Goal: Use online tool/utility: Utilize a website feature to perform a specific function

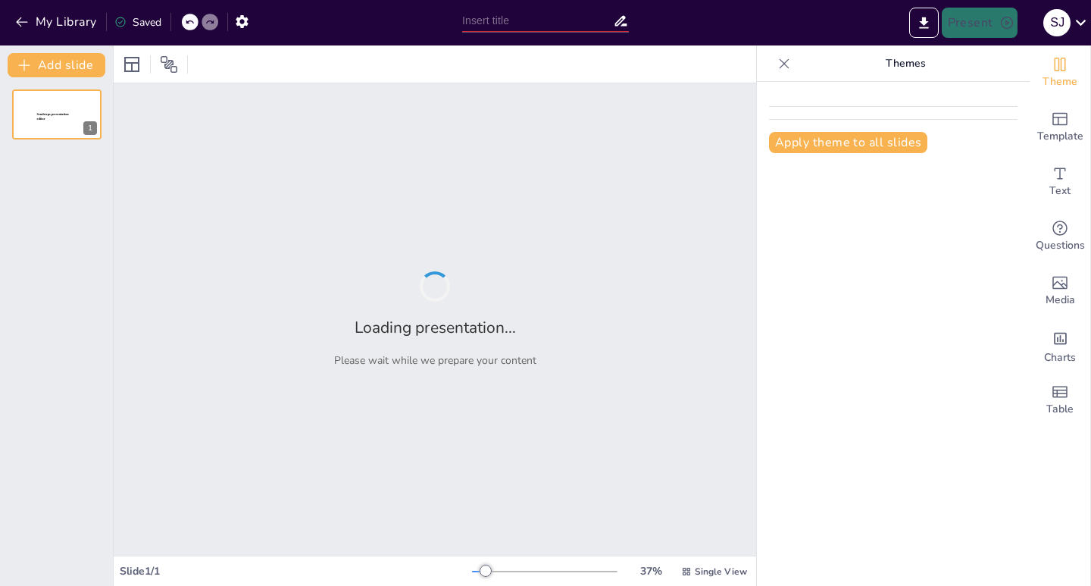
type input "New Sendsteps"
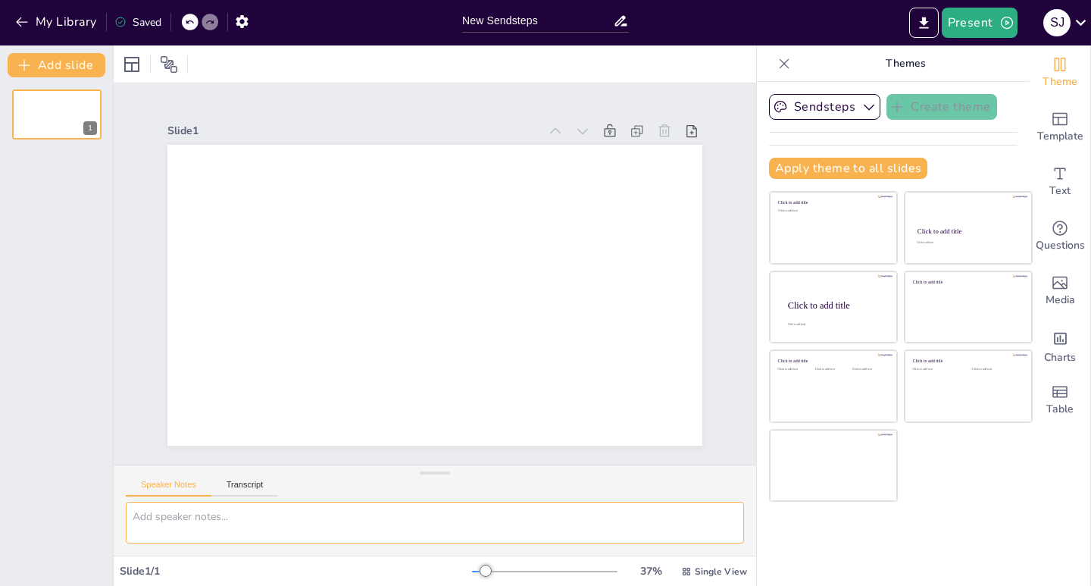
click at [189, 526] on textarea at bounding box center [435, 522] width 618 height 42
paste textarea "Lotes que Valen Más que un Terreno La inversión más segura y rentable para su f…"
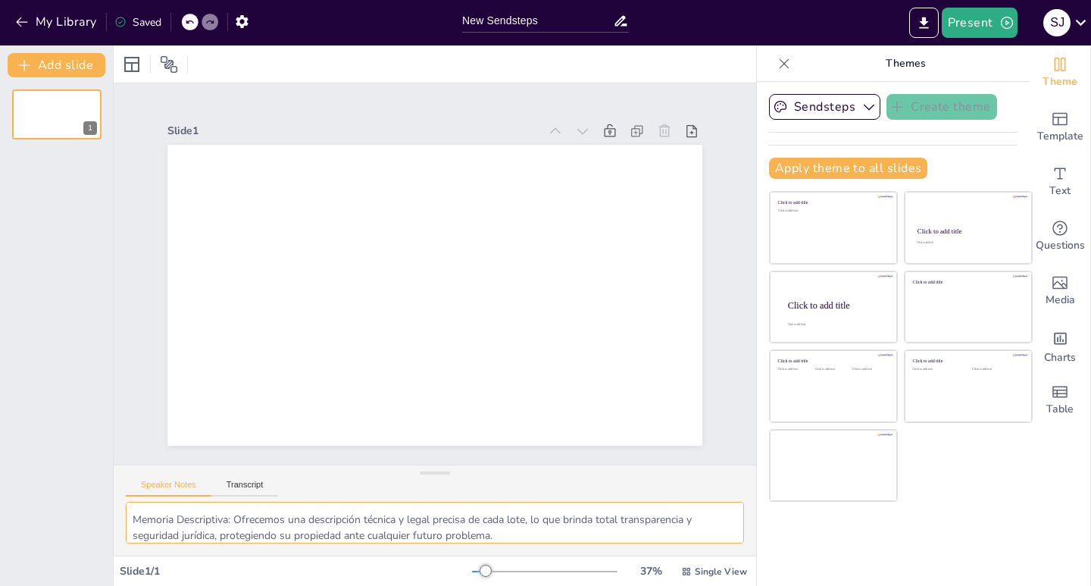
scroll to position [147, 0]
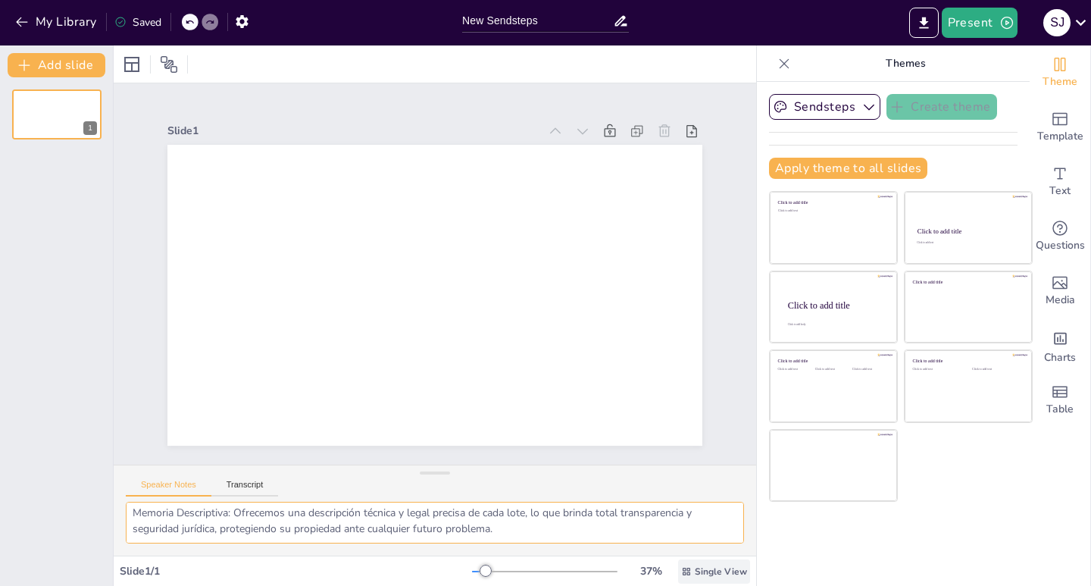
type textarea "Lotes que Valen Más que un Terreno La inversión más segura y rentable para su f…"
click at [696, 568] on span "Single View" at bounding box center [721, 571] width 52 height 12
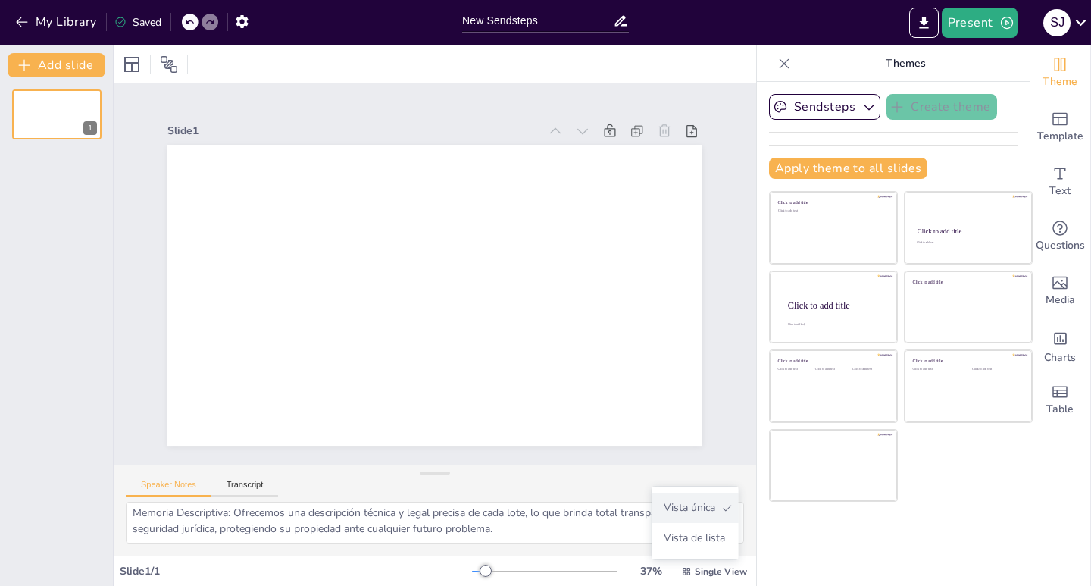
click at [701, 511] on font "Vista única" at bounding box center [690, 507] width 52 height 14
click at [845, 113] on button "Sendsteps" at bounding box center [824, 107] width 111 height 26
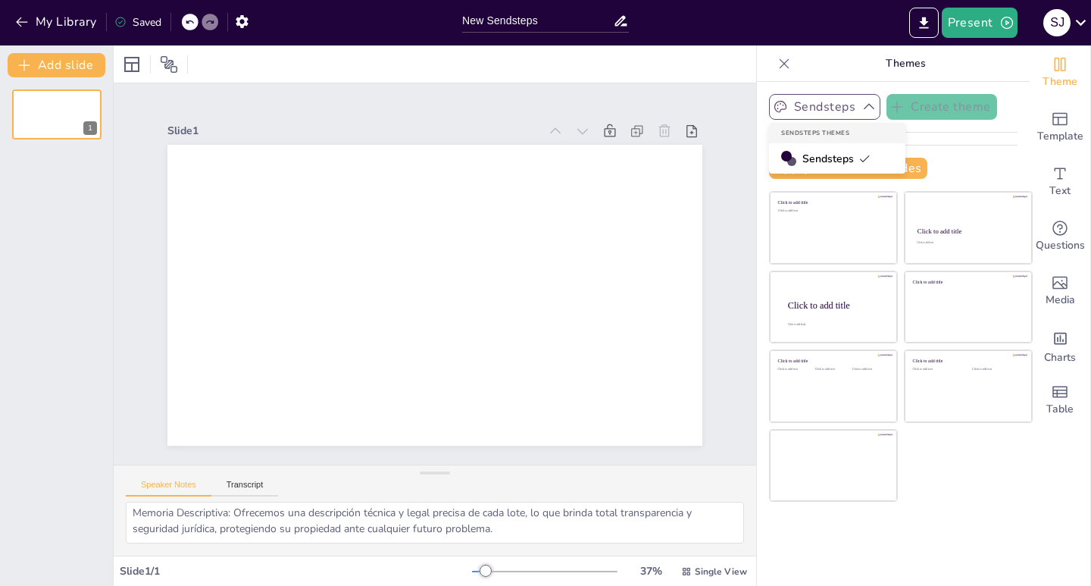
click at [845, 113] on button "Sendsteps" at bounding box center [824, 107] width 111 height 26
click at [244, 489] on button "Transcript" at bounding box center [244, 488] width 67 height 17
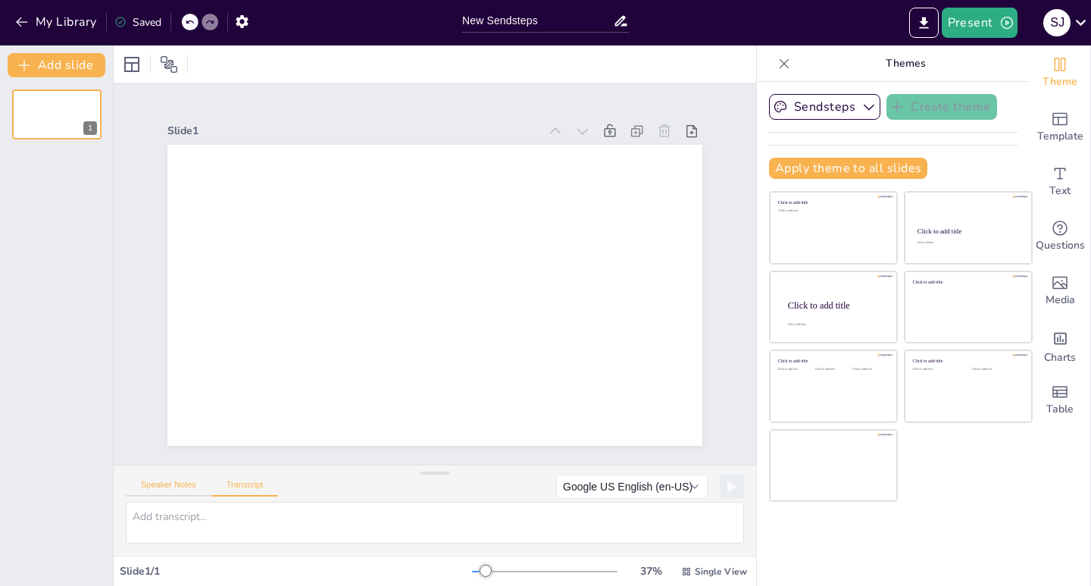
click at [187, 486] on button "Speaker Notes" at bounding box center [169, 488] width 86 height 17
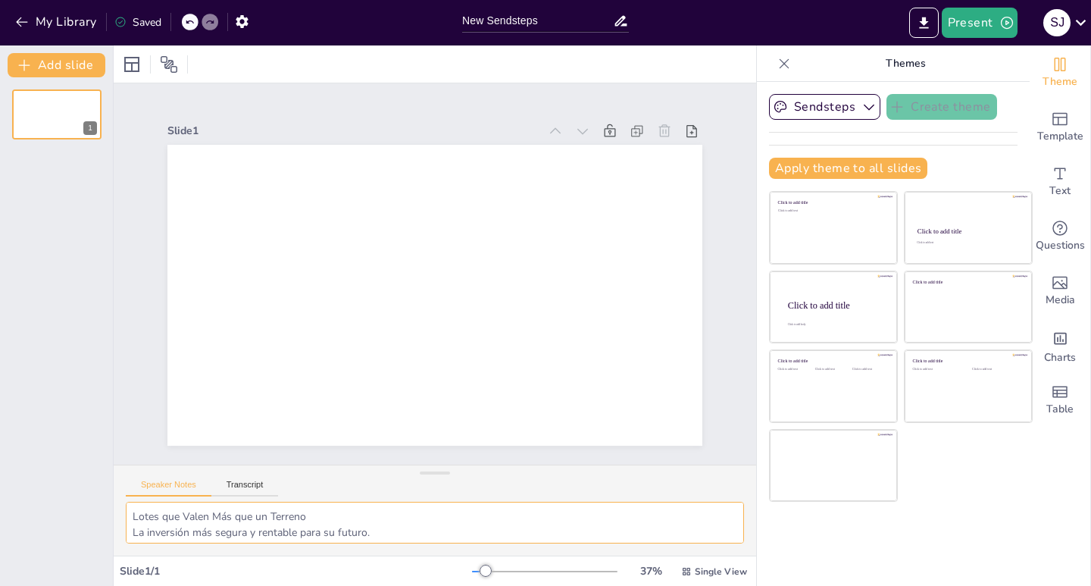
click at [450, 524] on textarea "Lotes que Valen Más que un Terreno La inversión más segura y rentable para su f…" at bounding box center [435, 522] width 618 height 42
type textarea "Lotes que Valen Más que un Terreno La inversión más segura y rentable para su f…"
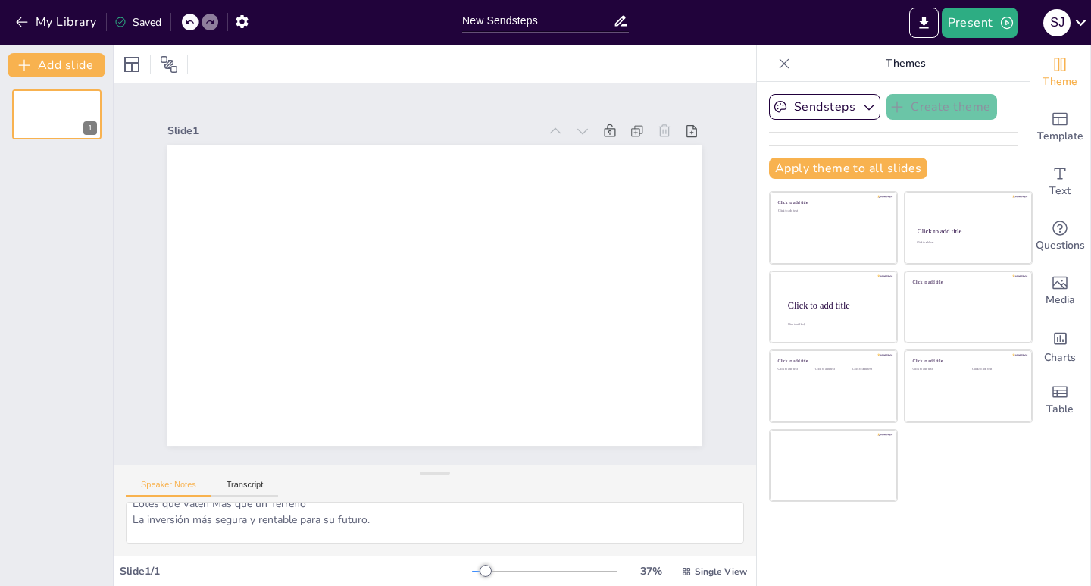
click at [192, 575] on div "Slide 1 / 1" at bounding box center [296, 571] width 352 height 14
click at [27, 23] on icon "button" at bounding box center [21, 21] width 15 height 15
